Goal: Task Accomplishment & Management: Manage account settings

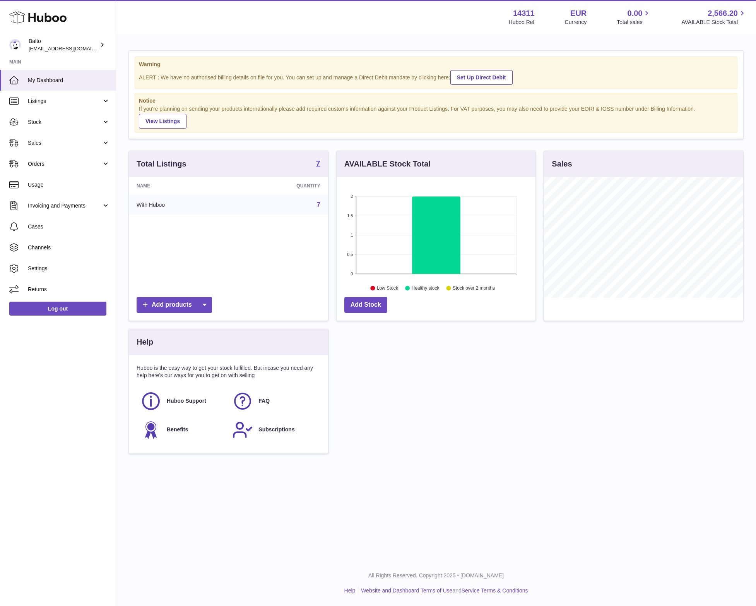
scroll to position [121, 199]
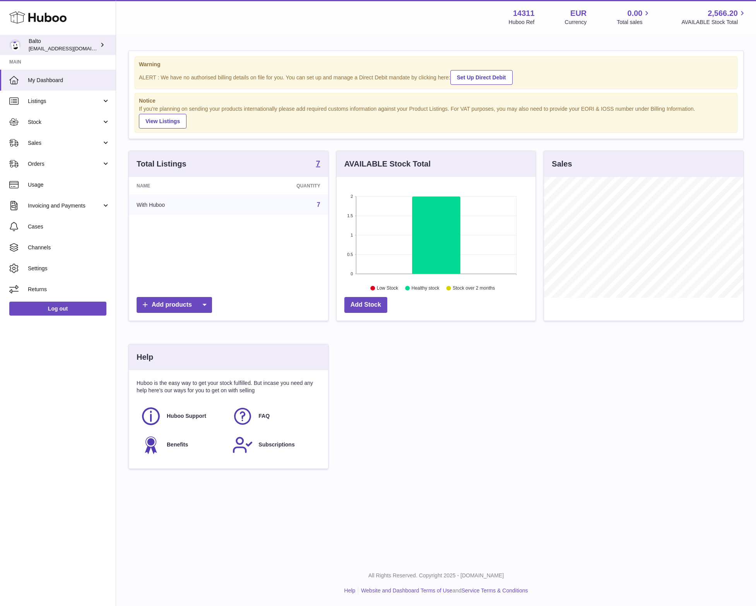
click at [101, 48] on icon at bounding box center [102, 45] width 8 height 8
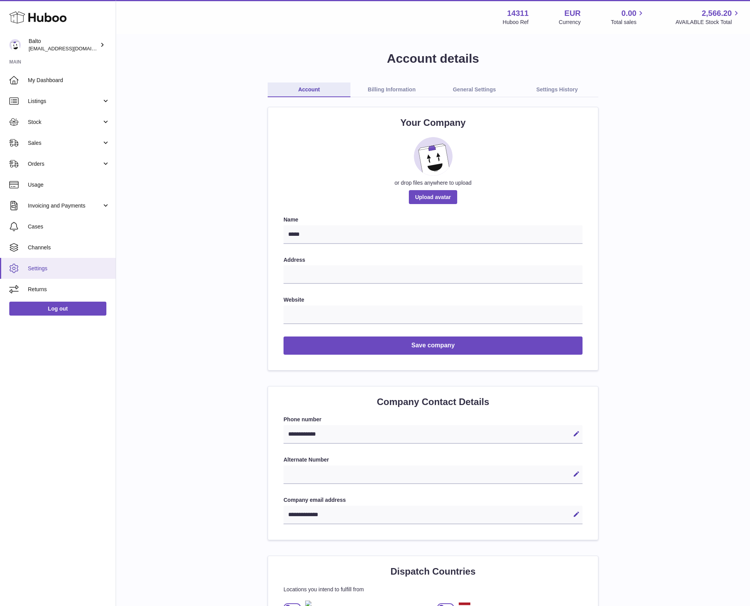
click at [41, 269] on span "Settings" at bounding box center [69, 268] width 82 height 7
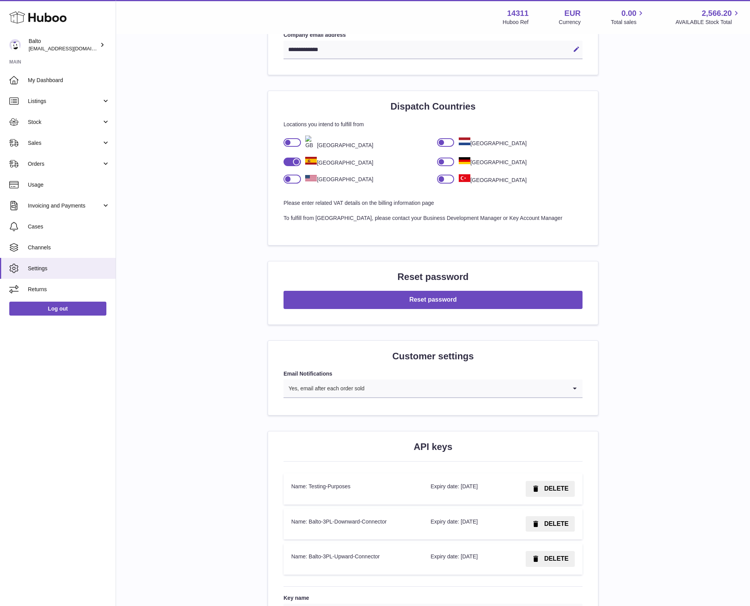
scroll to position [588, 0]
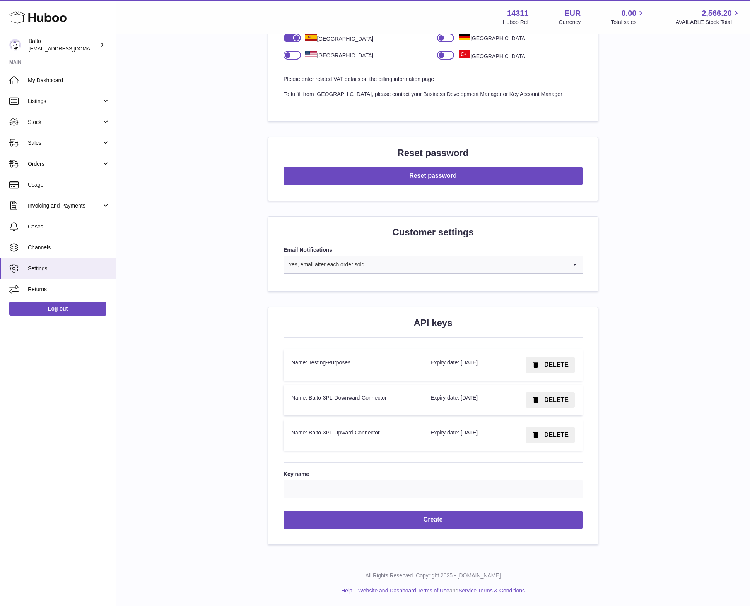
click at [360, 398] on td "Name: Balto-3PL-Downward-Connector" at bounding box center [353, 399] width 139 height 31
click at [362, 487] on input "Key name" at bounding box center [433, 488] width 299 height 19
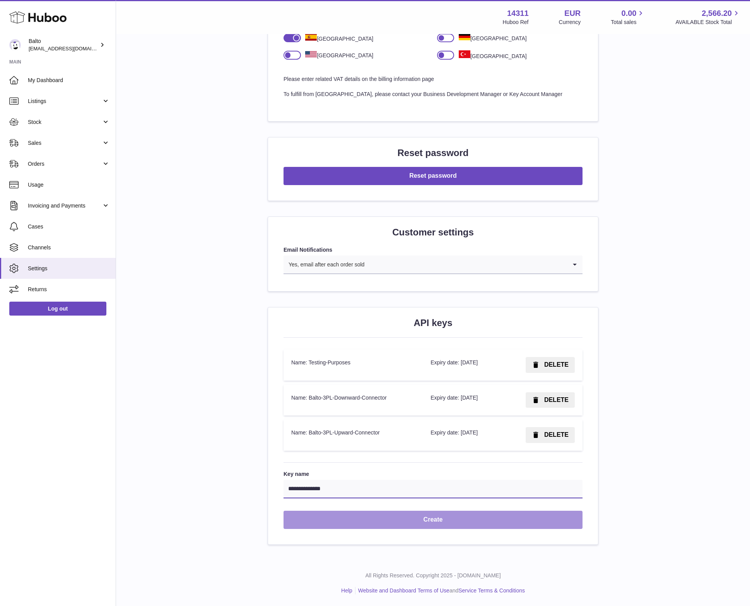
type input "**********"
click at [372, 521] on button "Create" at bounding box center [433, 519] width 299 height 18
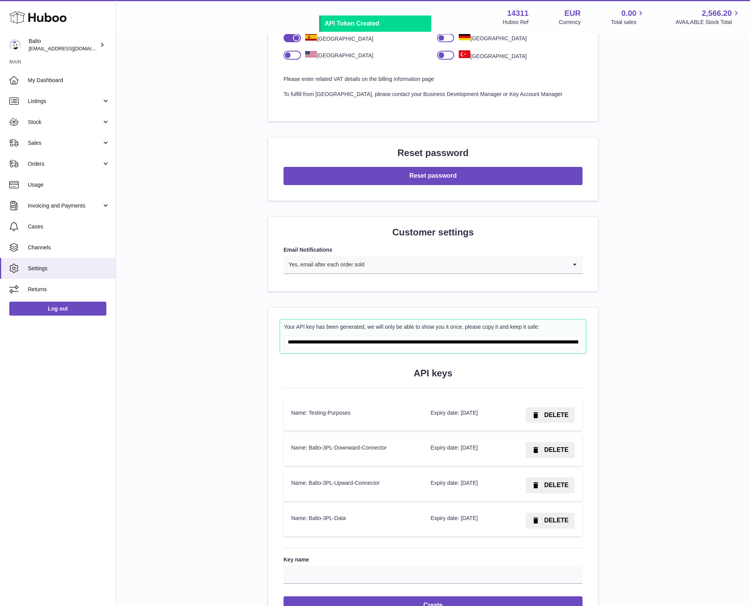
click at [370, 339] on input "**********" at bounding box center [433, 341] width 294 height 11
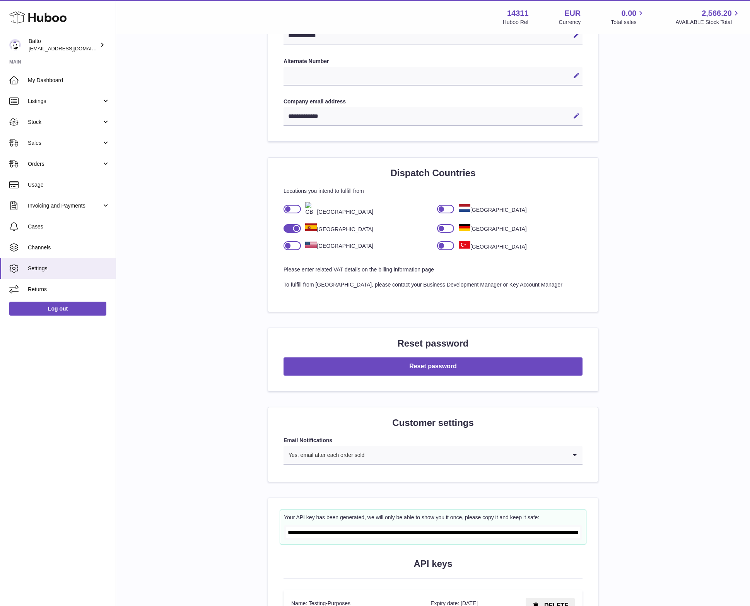
scroll to position [590, 0]
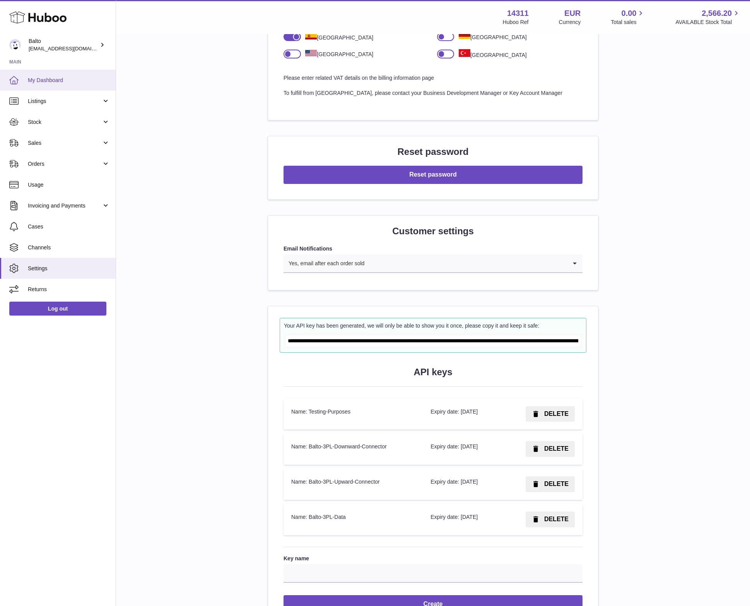
click at [70, 81] on span "My Dashboard" at bounding box center [69, 80] width 82 height 7
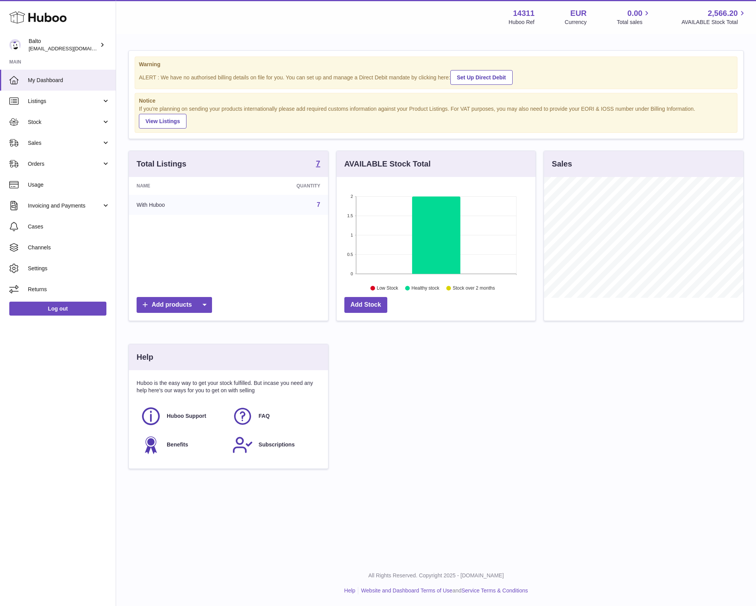
scroll to position [121, 199]
click at [209, 301] on icon at bounding box center [204, 305] width 15 height 16
click at [58, 123] on span "Stock" at bounding box center [65, 121] width 74 height 7
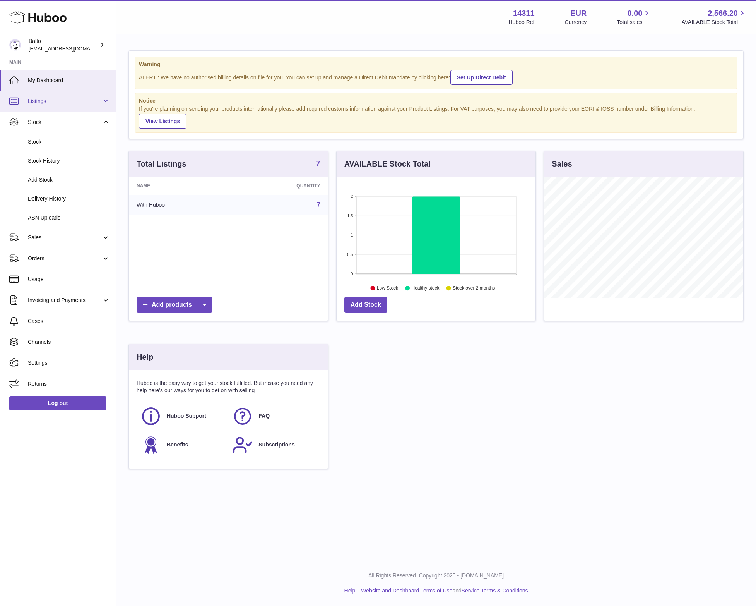
click at [66, 100] on span "Listings" at bounding box center [65, 101] width 74 height 7
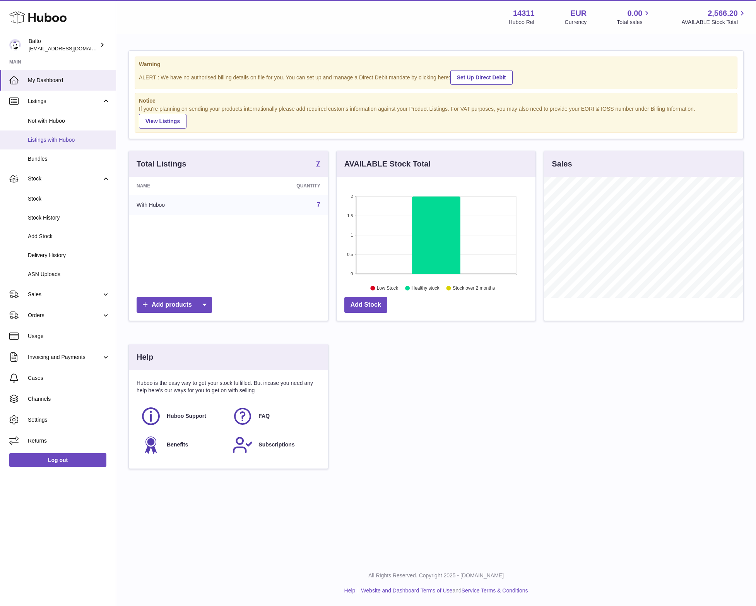
click at [58, 137] on span "Listings with Huboo" at bounding box center [69, 139] width 82 height 7
